Goal: Task Accomplishment & Management: Use online tool/utility

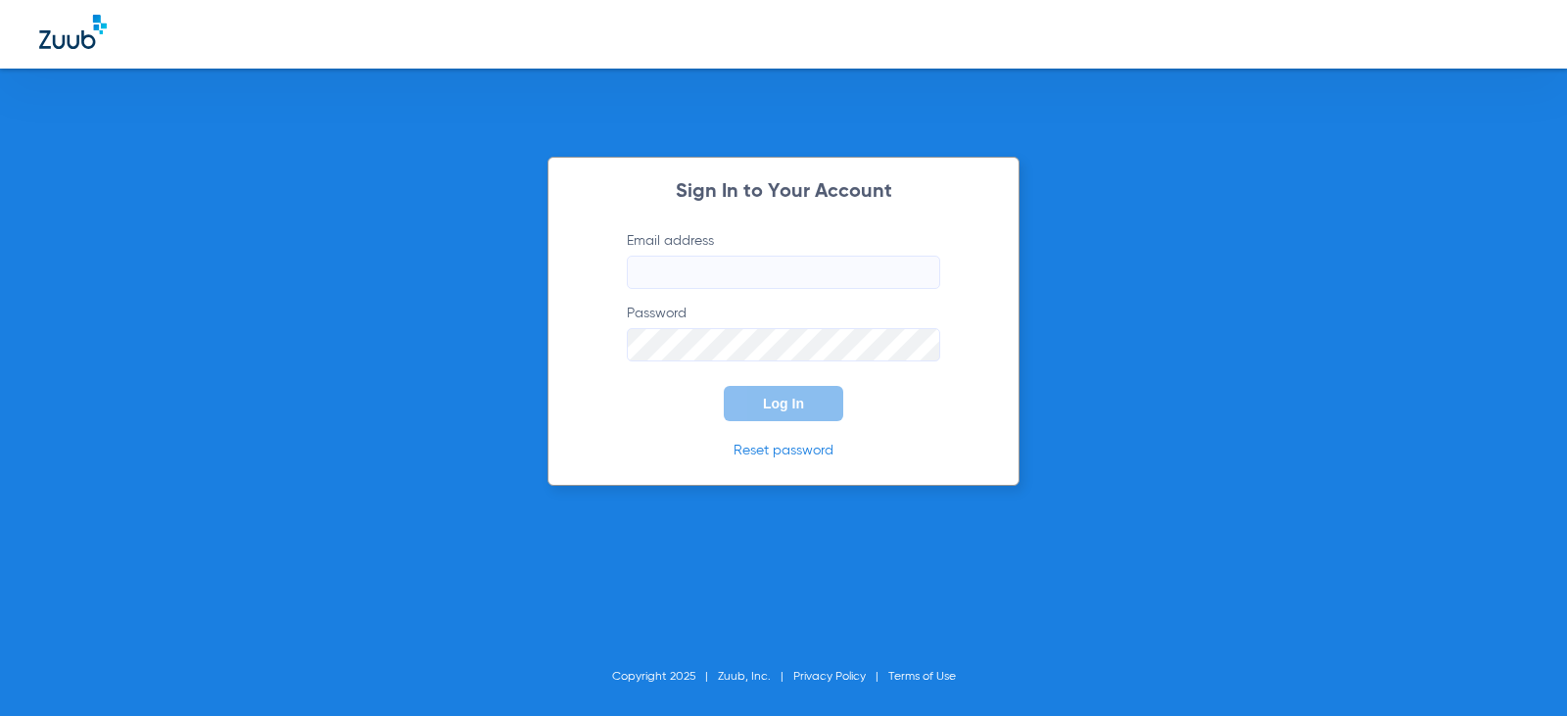
click at [706, 275] on input "Email address" at bounding box center [783, 272] width 313 height 33
type input "[EMAIL_ADDRESS][DOMAIN_NAME]"
click at [724, 386] on button "Log In" at bounding box center [784, 403] width 120 height 35
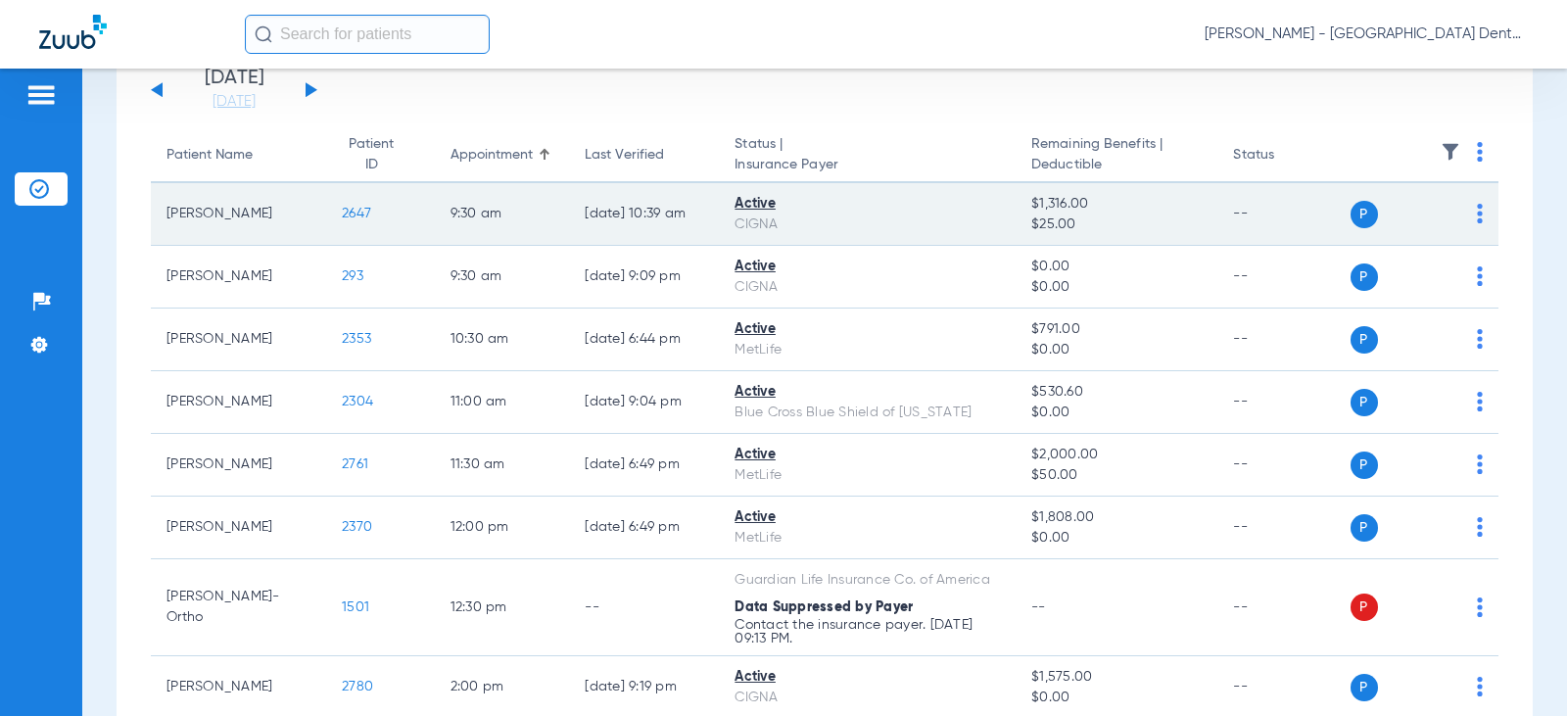
scroll to position [129, 0]
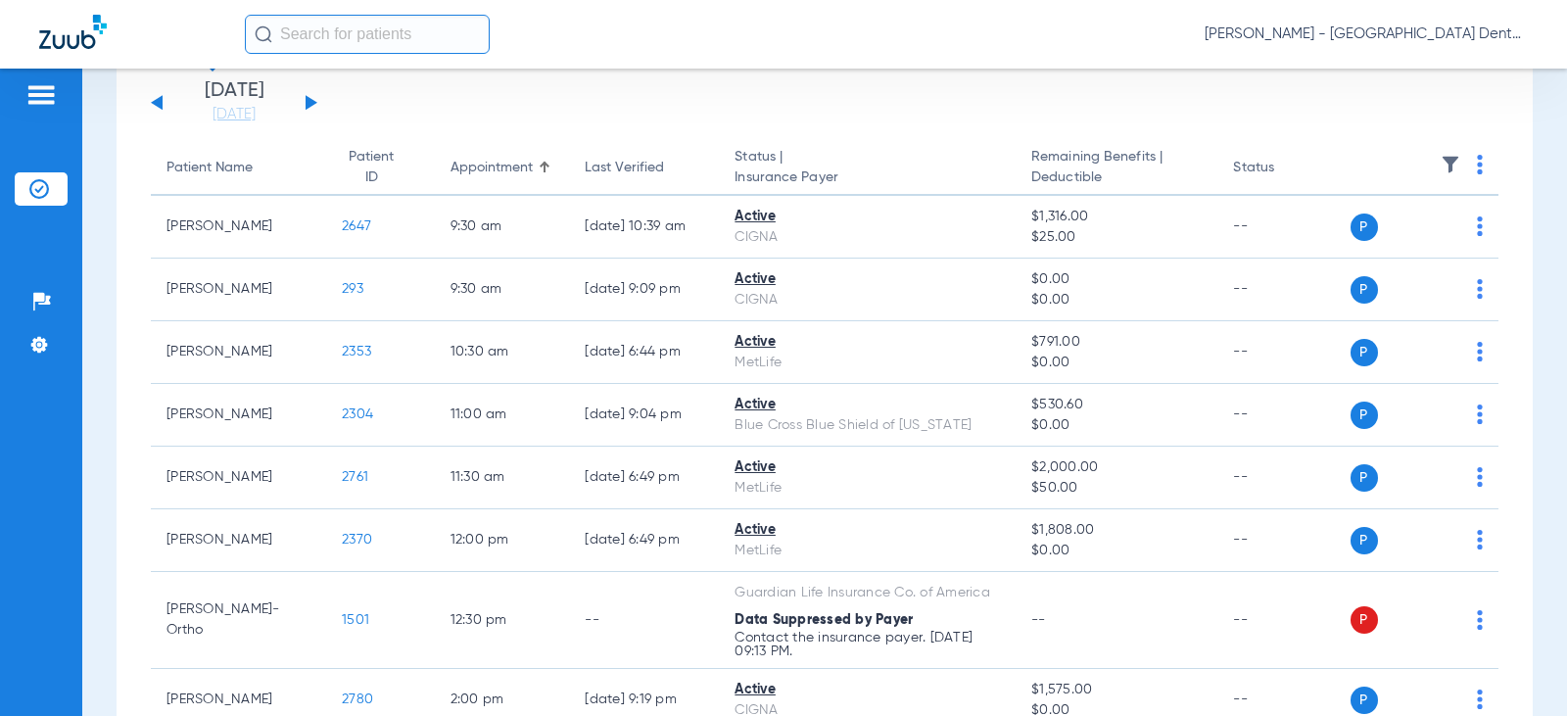
drag, startPoint x: 311, startPoint y: 103, endPoint x: 142, endPoint y: 74, distance: 171.8
click at [309, 102] on button at bounding box center [312, 102] width 12 height 15
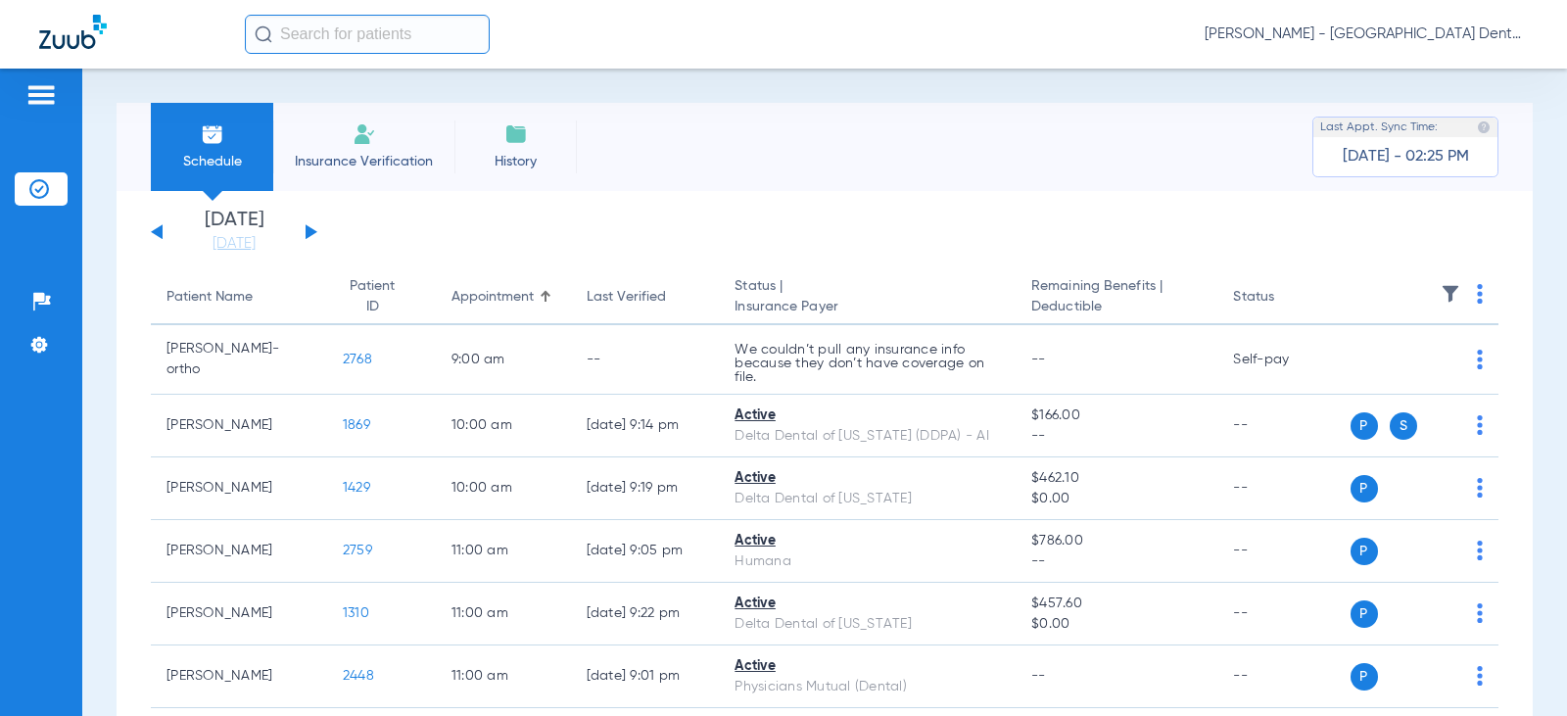
click at [310, 229] on button at bounding box center [312, 231] width 12 height 15
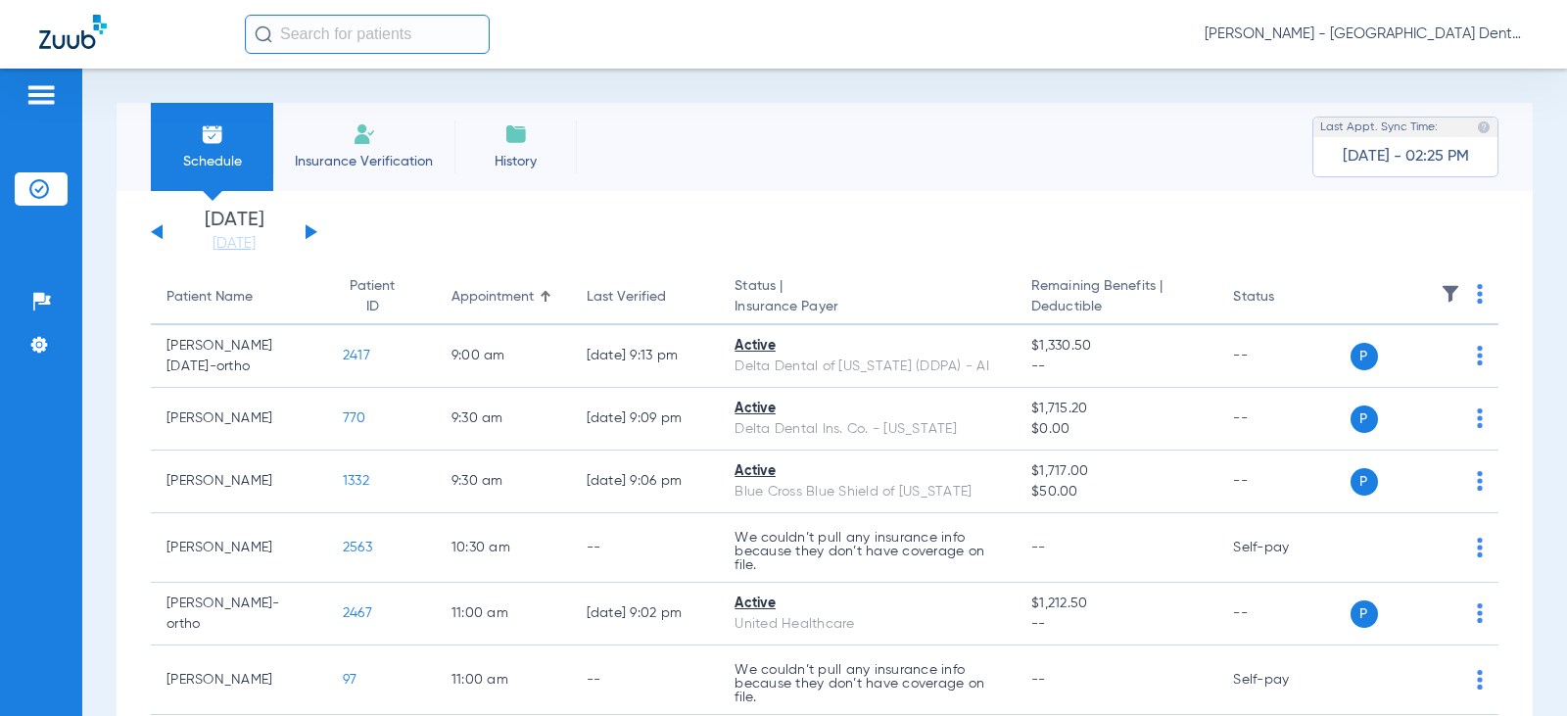
click at [312, 231] on button at bounding box center [312, 231] width 12 height 15
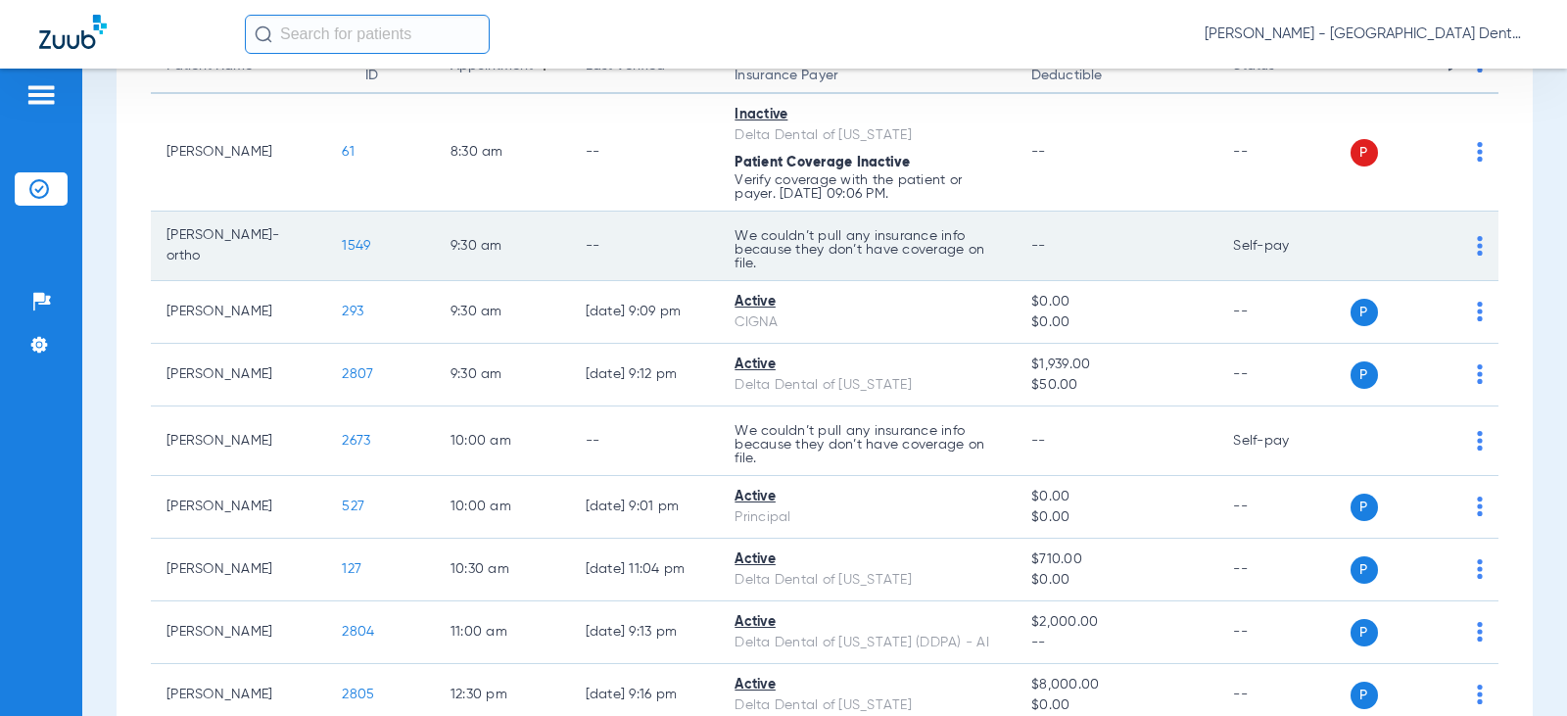
scroll to position [196, 0]
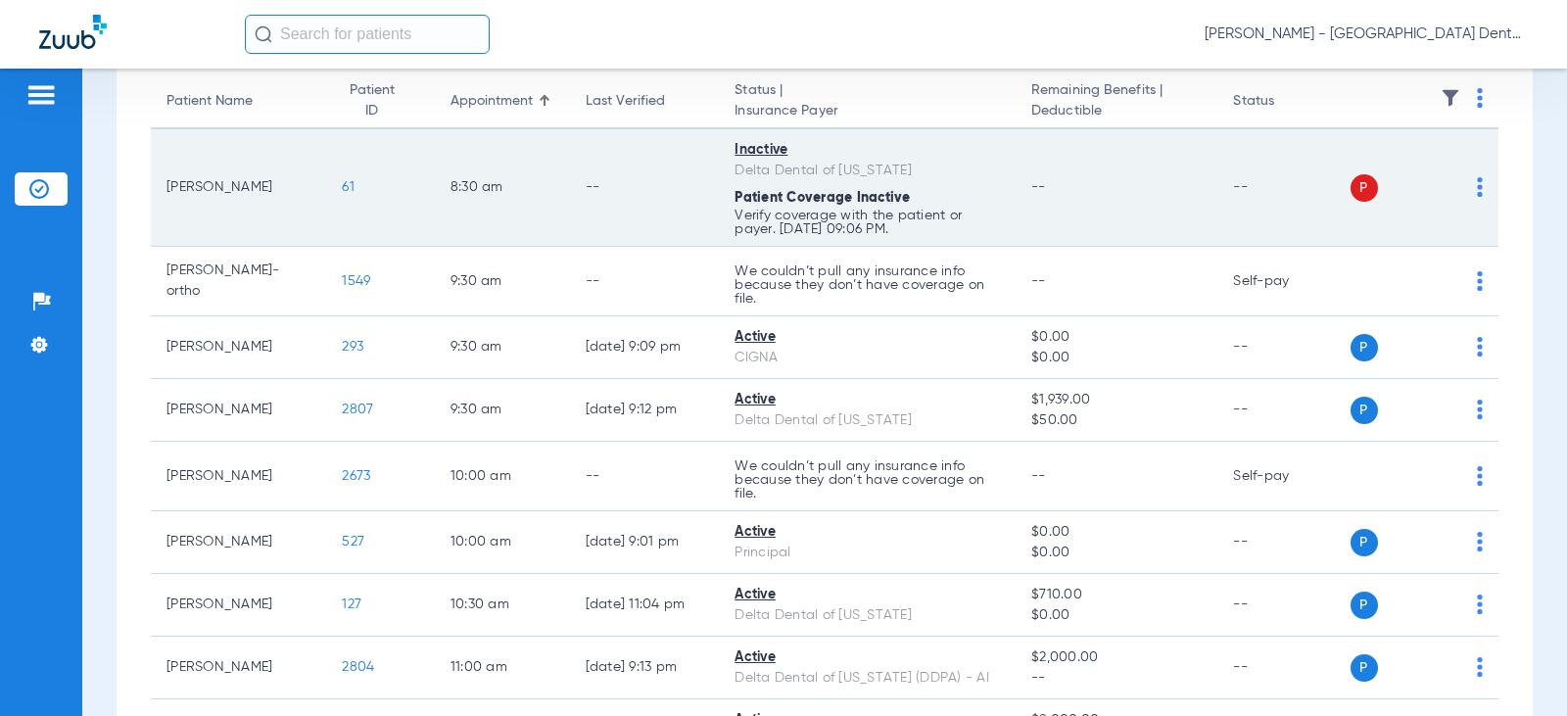
click at [1477, 184] on img at bounding box center [1480, 187] width 6 height 20
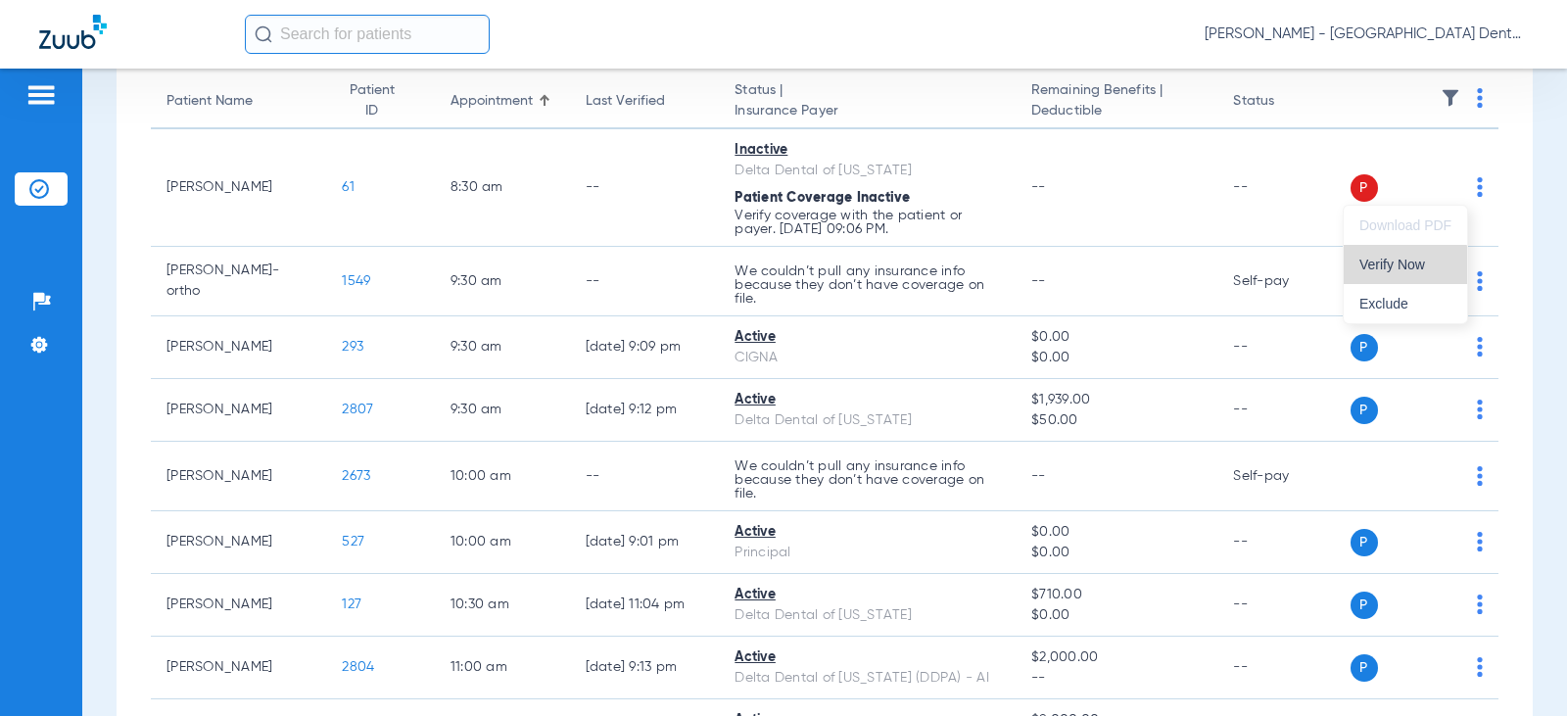
click at [1375, 265] on span "Verify Now" at bounding box center [1406, 265] width 92 height 14
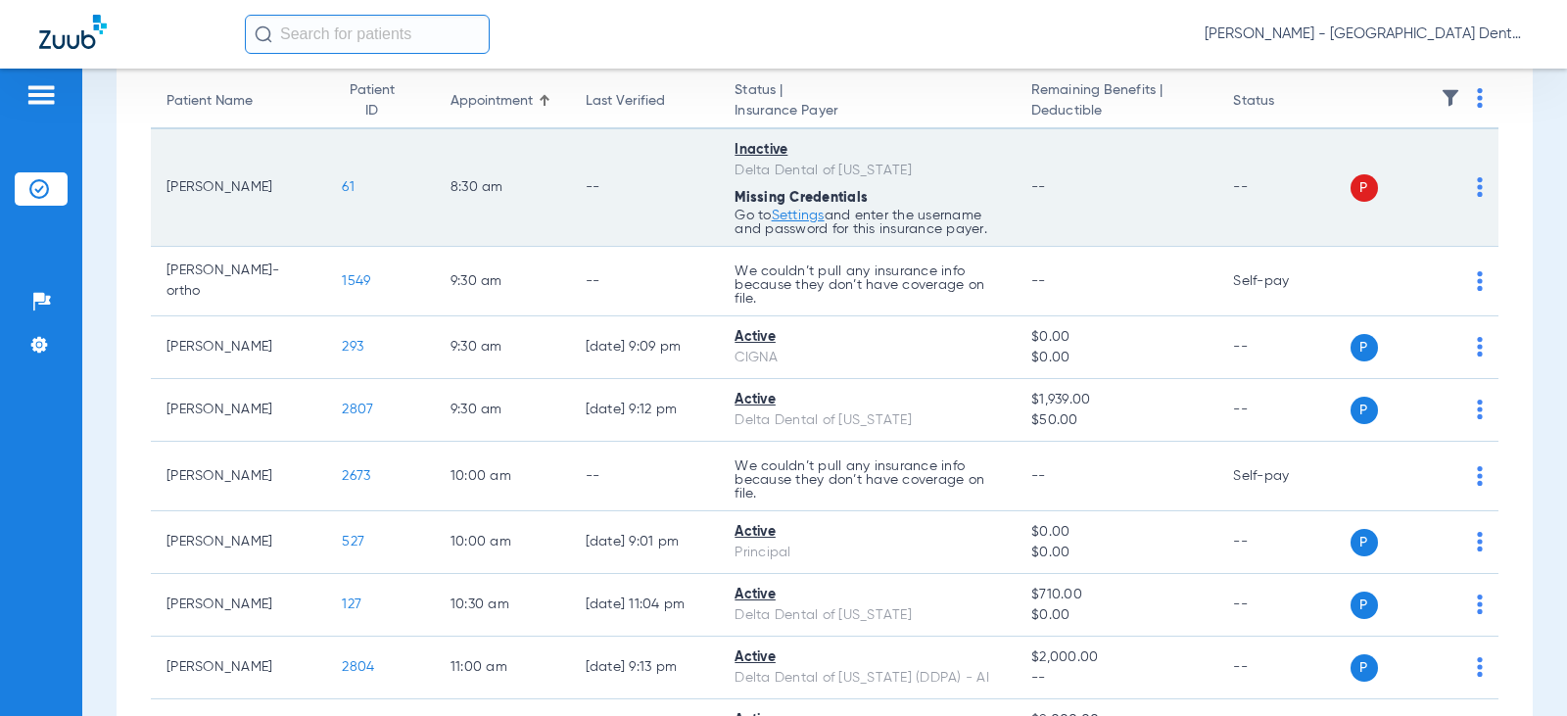
click at [789, 216] on link "Settings" at bounding box center [798, 216] width 53 height 14
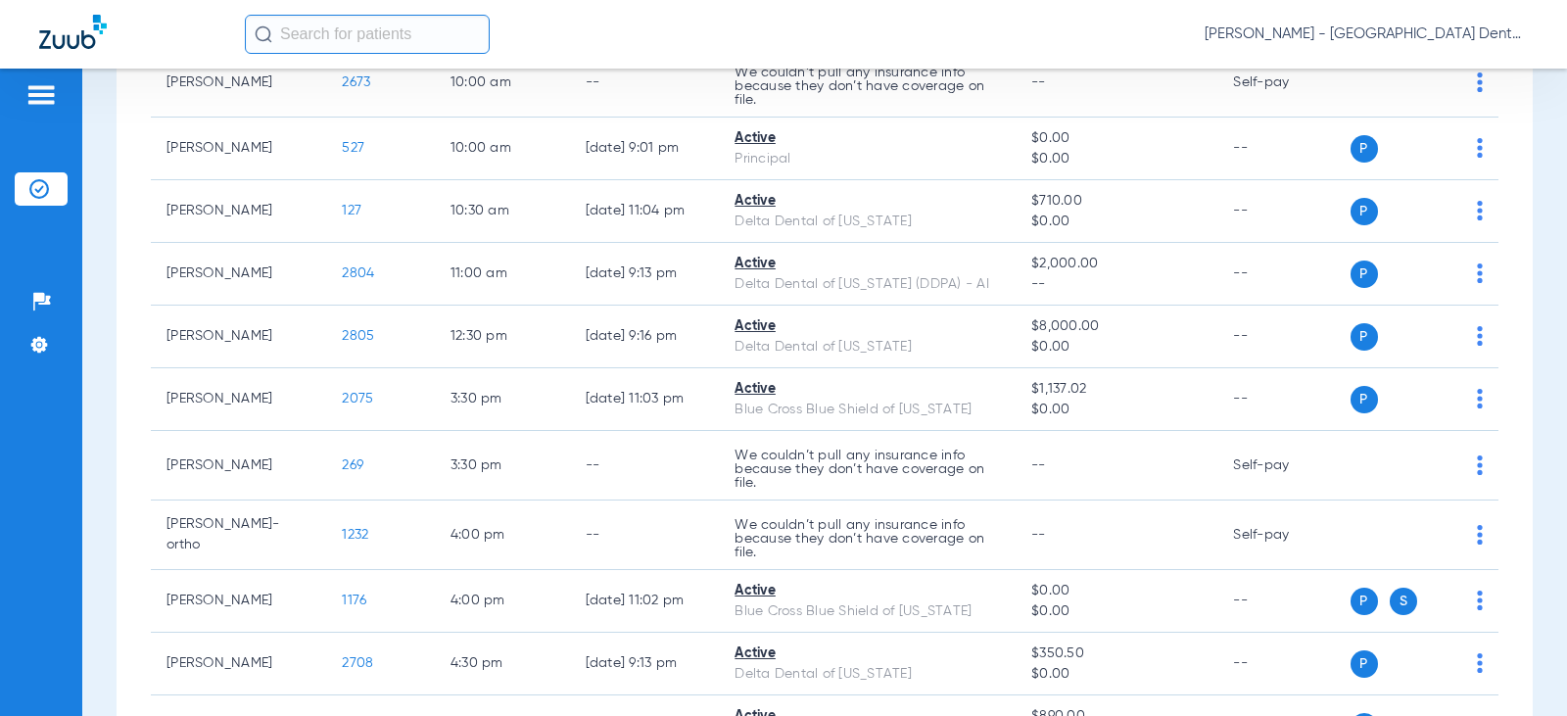
scroll to position [588, 0]
